Goal: Navigation & Orientation: Understand site structure

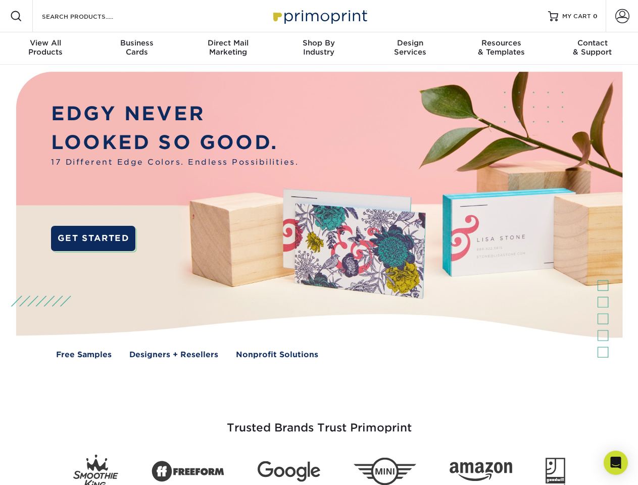
click at [319, 242] on img at bounding box center [318, 223] width 631 height 316
click at [16, 16] on span at bounding box center [16, 16] width 12 height 12
click at [622, 16] on span at bounding box center [622, 16] width 14 height 14
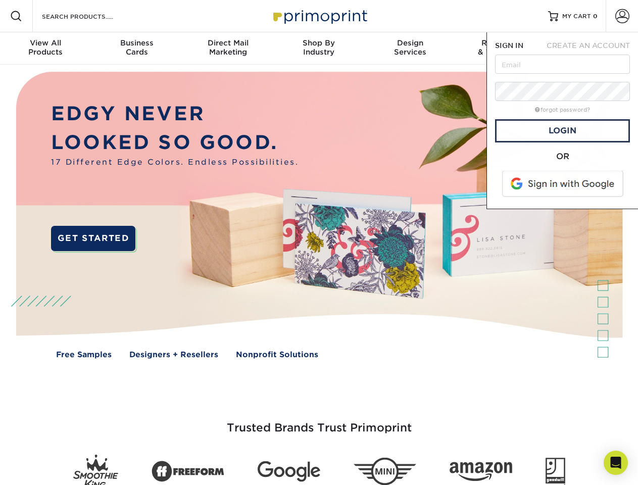
click at [45, 48] on div "View All Products" at bounding box center [45, 47] width 91 height 18
click at [136, 48] on div "Business Cards" at bounding box center [136, 47] width 91 height 18
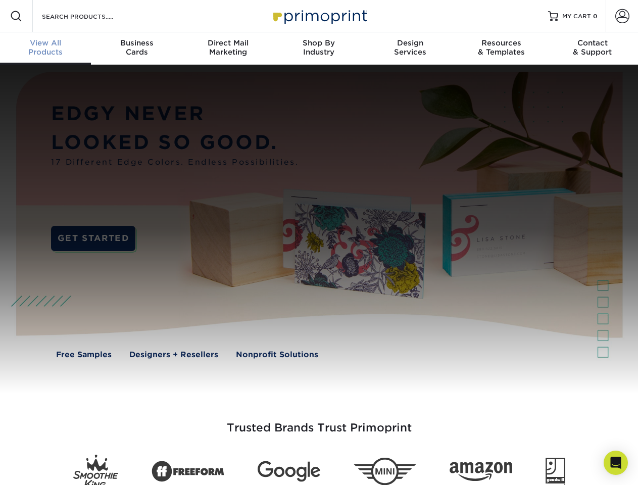
click at [228, 48] on div "Direct Mail Marketing" at bounding box center [227, 47] width 91 height 18
click at [319, 48] on div "Shop By Industry" at bounding box center [318, 47] width 91 height 18
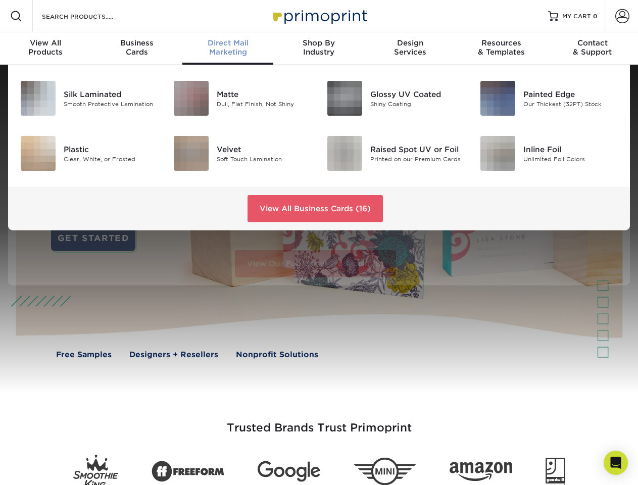
click at [410, 48] on div "Design Services" at bounding box center [410, 47] width 91 height 18
click at [501, 48] on span "SIGN IN" at bounding box center [509, 45] width 28 height 8
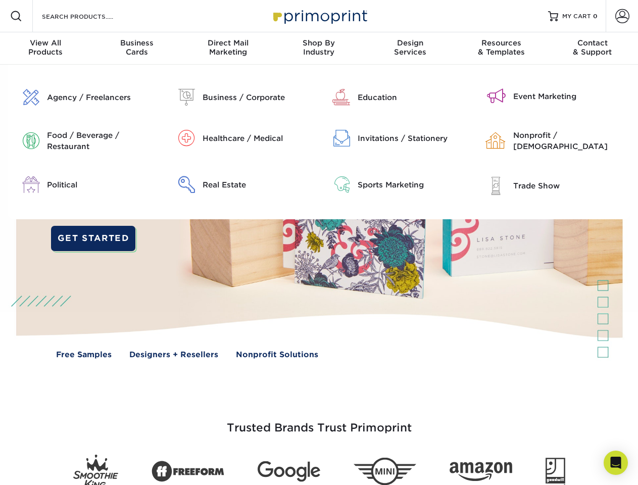
click at [592, 48] on div "Contact & Support" at bounding box center [592, 47] width 91 height 18
